Goal: Task Accomplishment & Management: Use online tool/utility

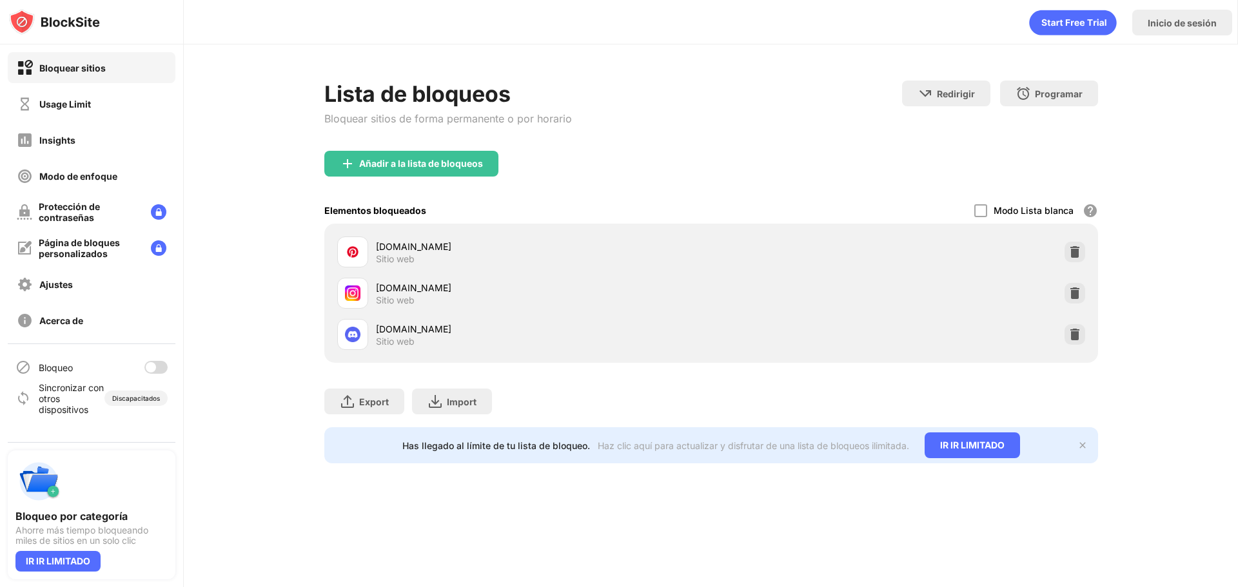
click at [148, 371] on div at bounding box center [151, 367] width 10 height 10
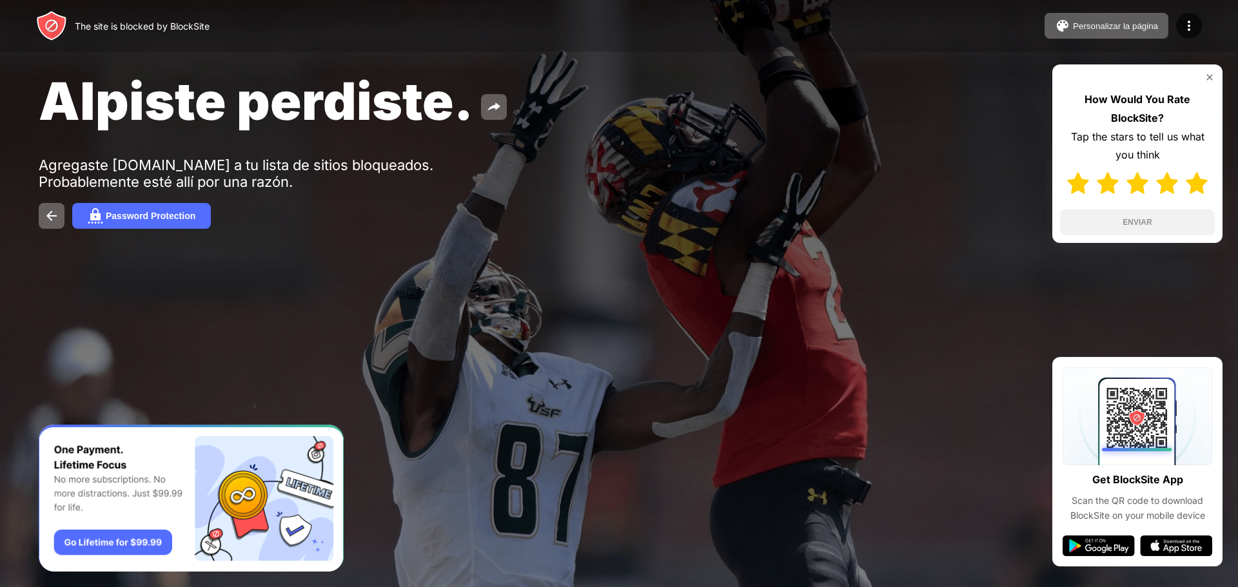
click at [1198, 186] on img at bounding box center [1196, 183] width 22 height 22
click at [1191, 211] on button "ENVIAR" at bounding box center [1137, 223] width 155 height 26
